Goal: Task Accomplishment & Management: Use online tool/utility

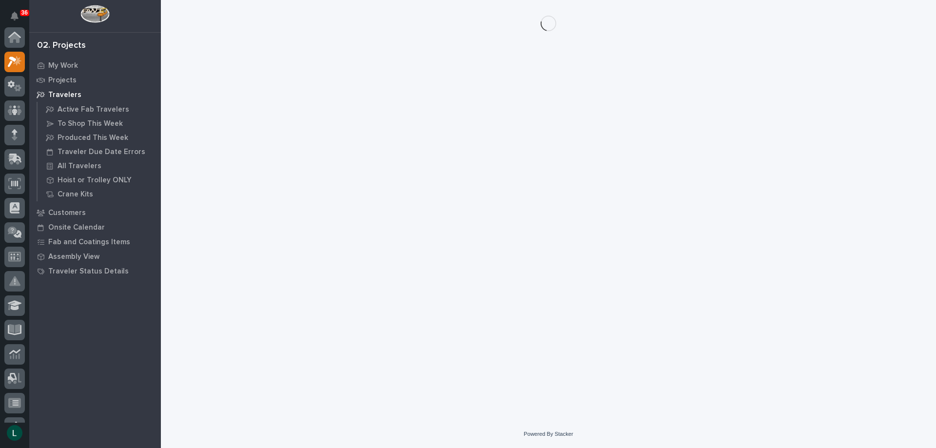
scroll to position [24, 0]
click at [347, 5] on div at bounding box center [549, 23] width 756 height 47
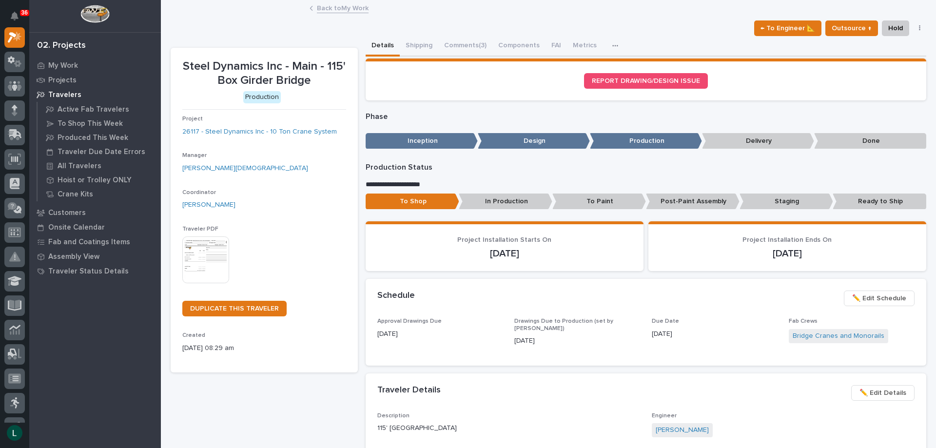
click at [320, 6] on link "Back to My Work" at bounding box center [343, 7] width 52 height 11
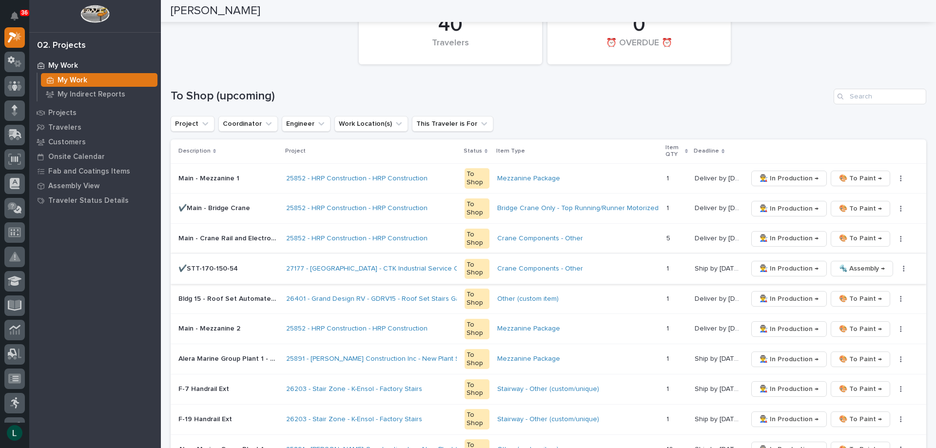
scroll to position [98, 0]
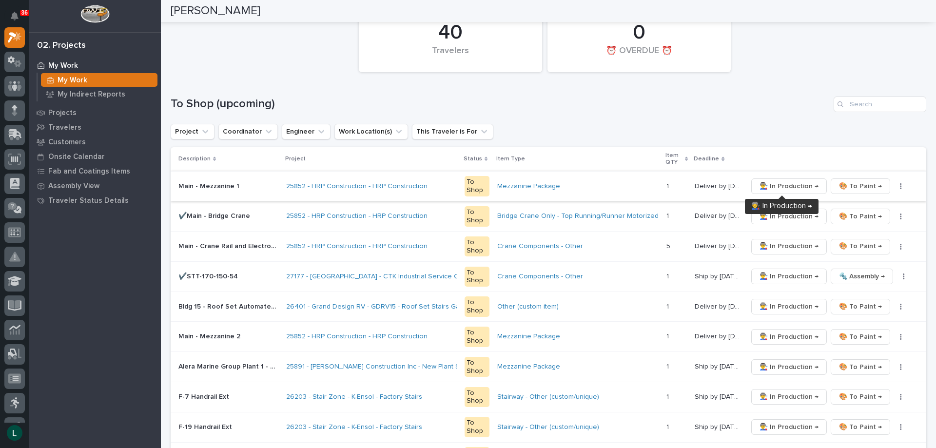
click at [782, 182] on span "👨‍🏭 In Production →" at bounding box center [789, 186] width 59 height 12
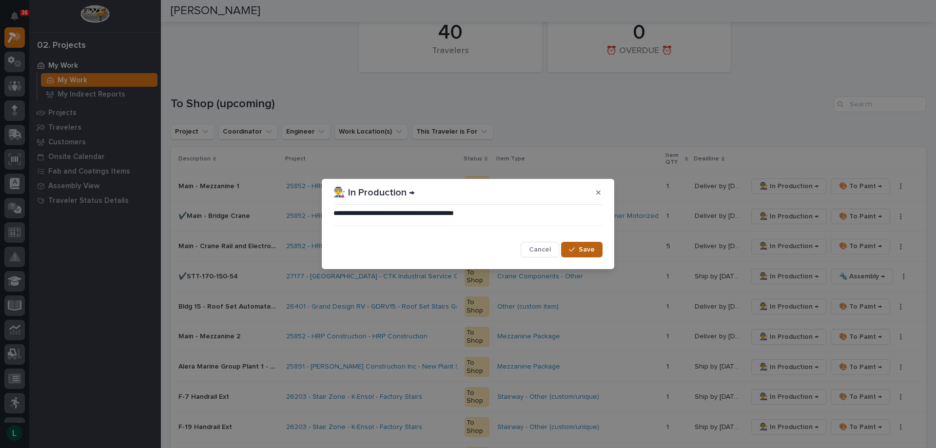
click at [590, 247] on span "Save" at bounding box center [587, 249] width 16 height 9
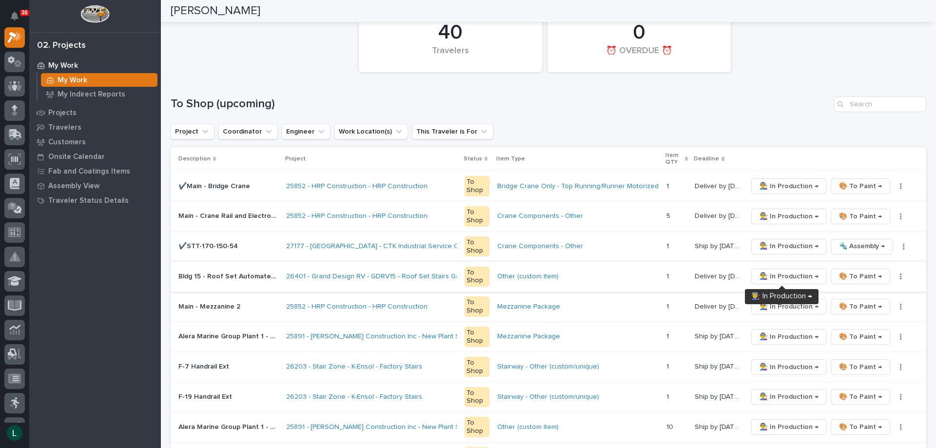
click at [793, 274] on span "👨‍🏭 In Production →" at bounding box center [789, 277] width 59 height 12
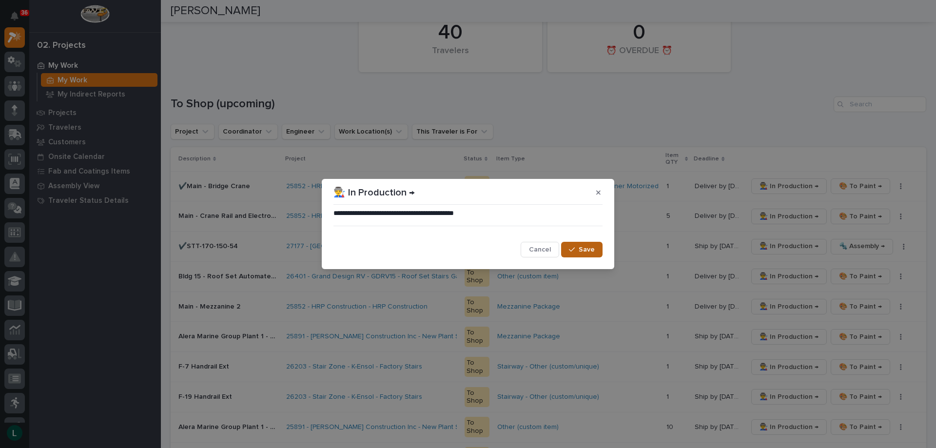
click at [585, 249] on span "Save" at bounding box center [587, 249] width 16 height 9
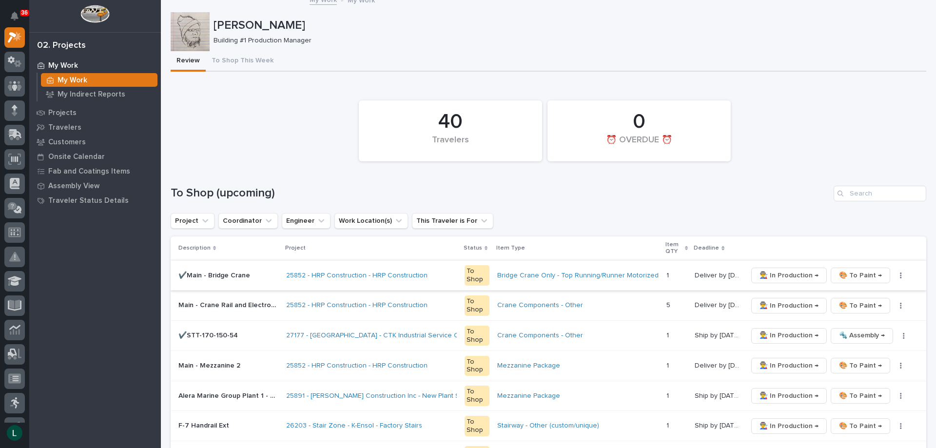
scroll to position [0, 0]
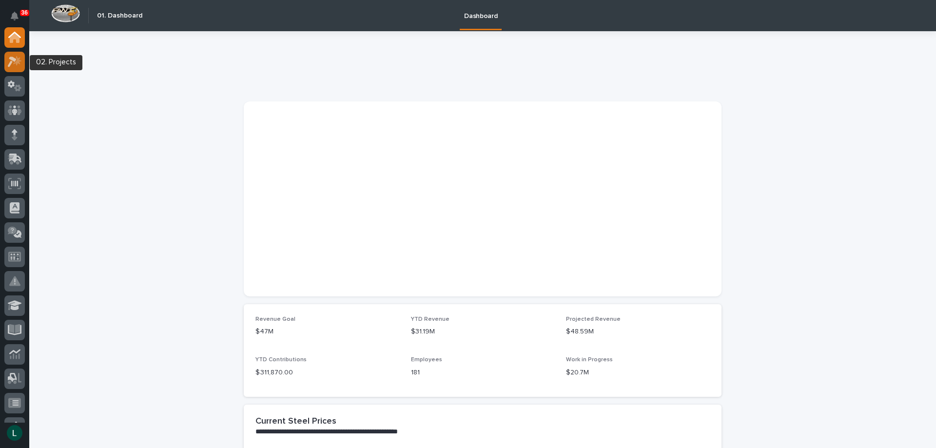
click at [13, 58] on icon at bounding box center [12, 62] width 9 height 11
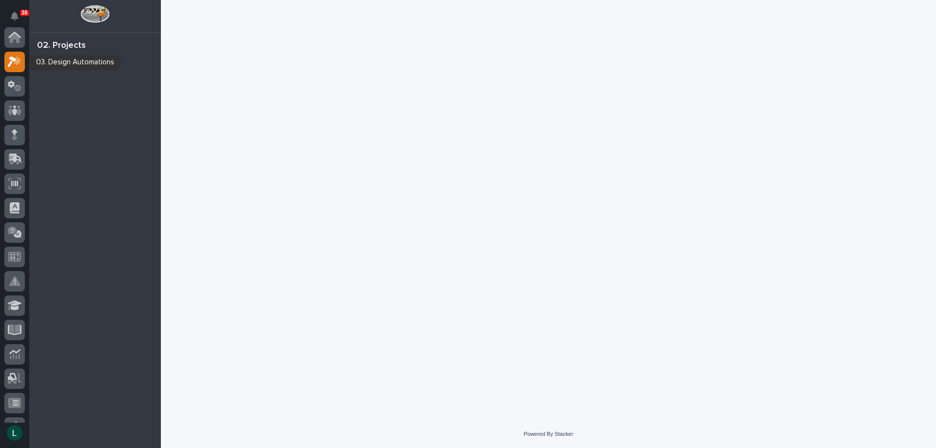
scroll to position [24, 0]
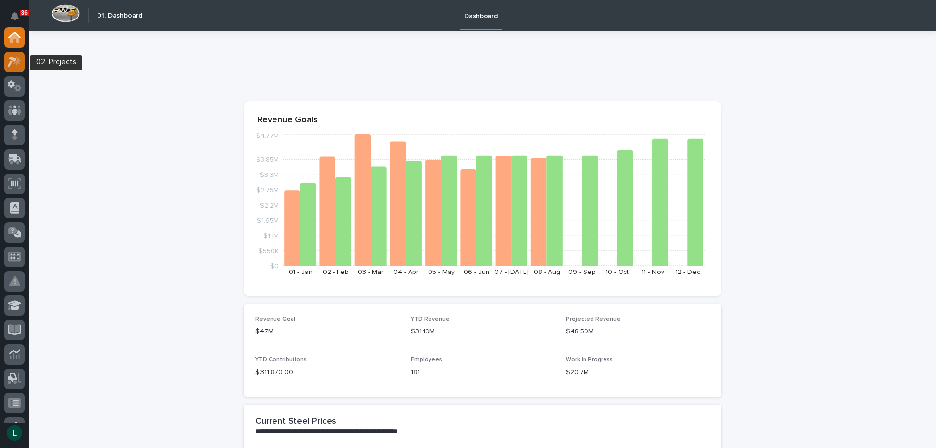
click at [16, 59] on icon at bounding box center [12, 62] width 9 height 11
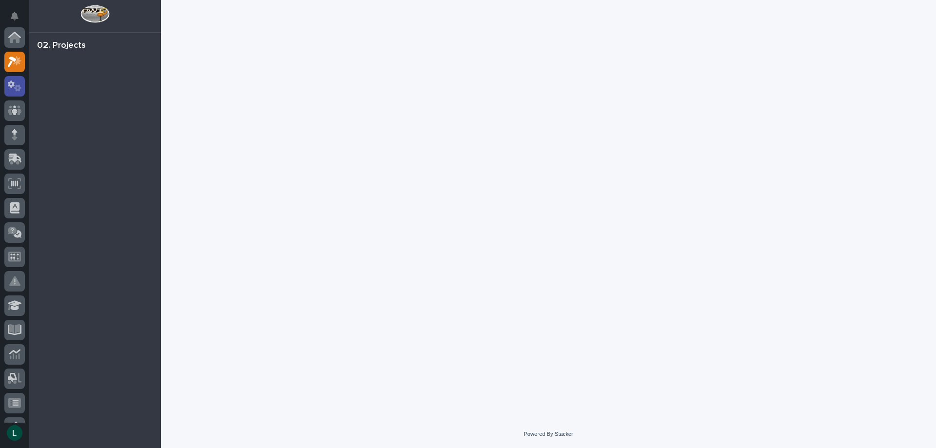
scroll to position [24, 0]
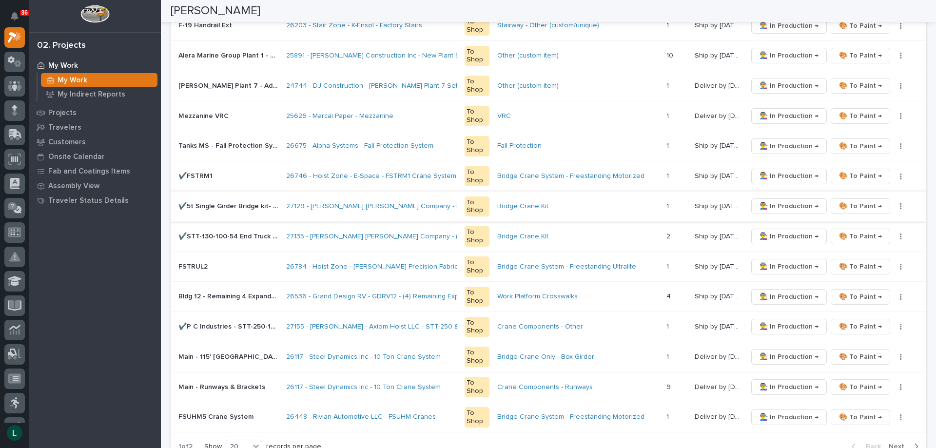
scroll to position [683, 0]
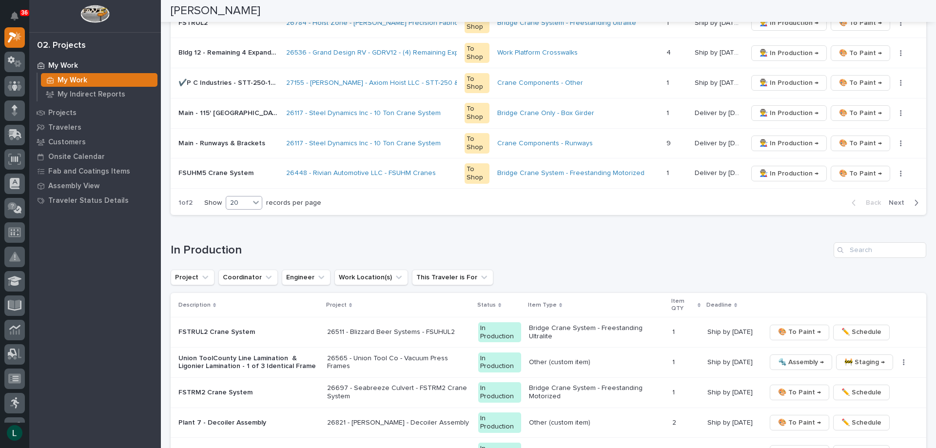
click at [241, 201] on div "20" at bounding box center [237, 203] width 23 height 10
click at [247, 239] on div "30" at bounding box center [245, 240] width 36 height 12
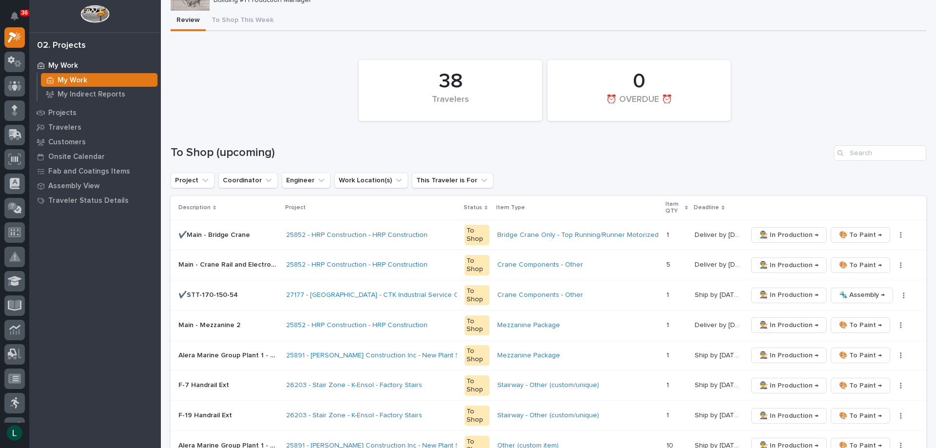
scroll to position [244, 0]
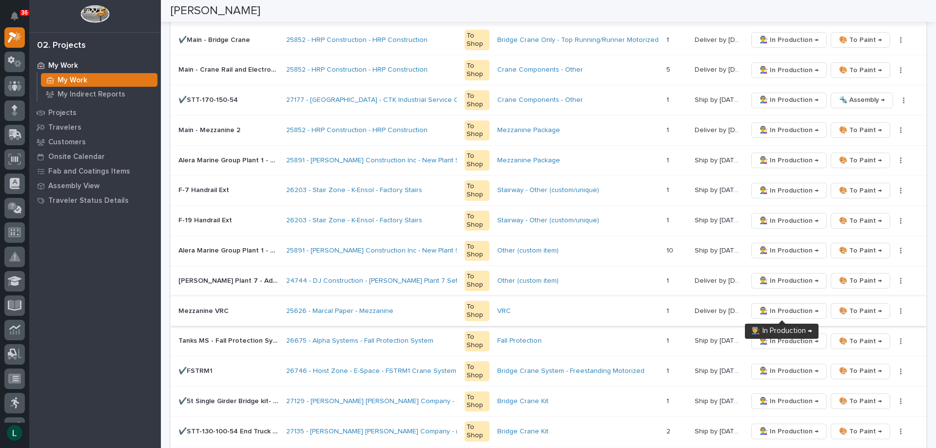
click at [780, 308] on span "👨‍🏭 In Production →" at bounding box center [789, 311] width 59 height 12
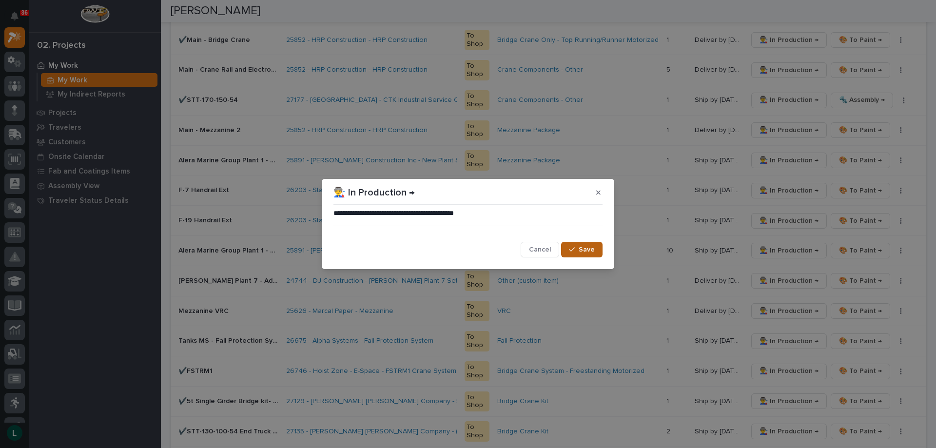
click at [594, 250] on span "Save" at bounding box center [587, 249] width 16 height 9
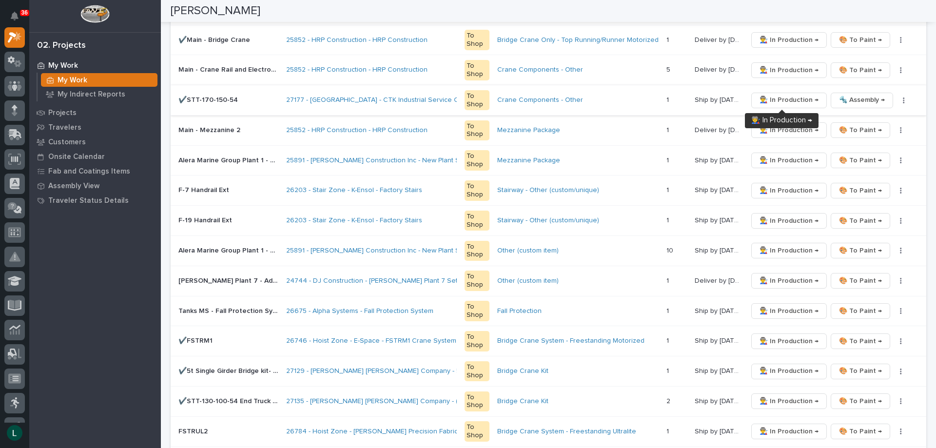
click at [774, 96] on span "👨‍🏭 In Production →" at bounding box center [789, 100] width 59 height 12
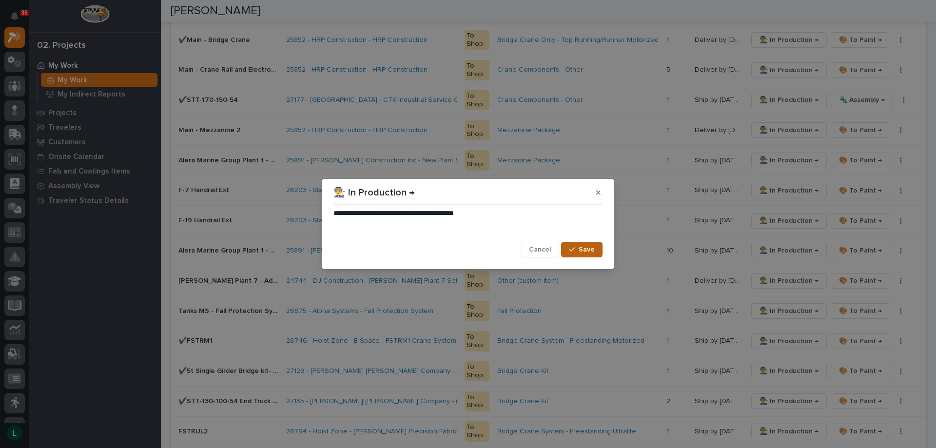
click at [583, 249] on span "Save" at bounding box center [587, 249] width 16 height 9
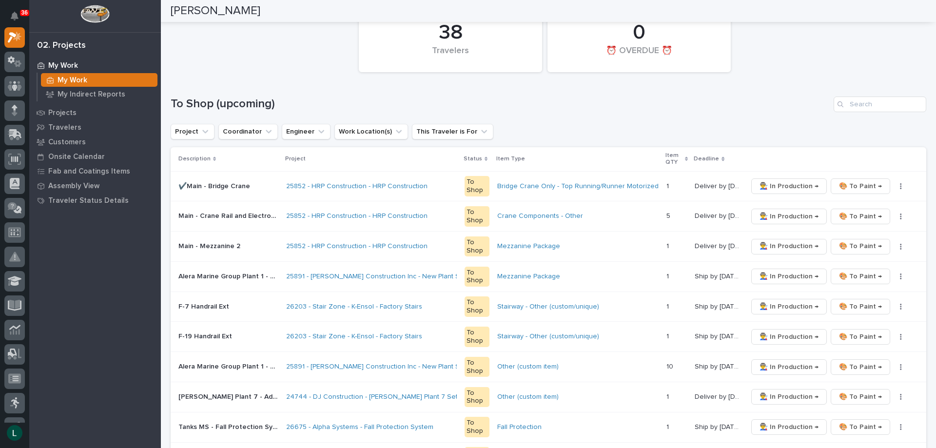
scroll to position [0, 0]
